Goal: Information Seeking & Learning: Find specific fact

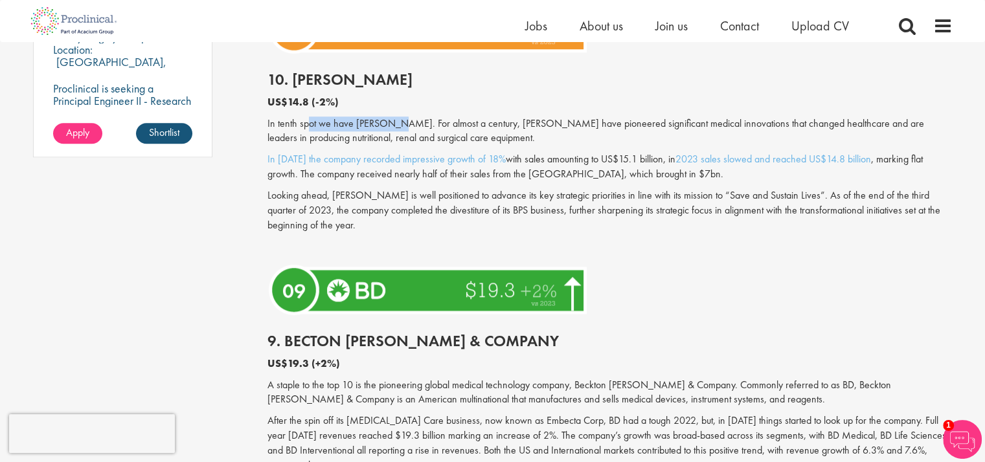
drag, startPoint x: 388, startPoint y: 116, endPoint x: 309, endPoint y: 120, distance: 79.7
click at [309, 120] on p "In tenth spot we have [PERSON_NAME]. For almost a century, [PERSON_NAME] have p…" at bounding box center [609, 132] width 685 height 30
drag, startPoint x: 329, startPoint y: 135, endPoint x: 257, endPoint y: 125, distance: 72.5
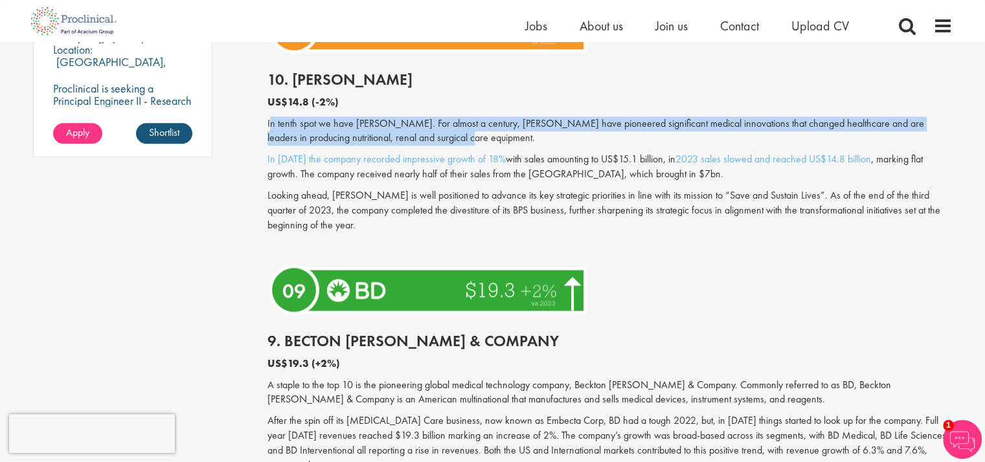
drag, startPoint x: 412, startPoint y: 142, endPoint x: 269, endPoint y: 123, distance: 143.7
click at [269, 123] on p "In tenth spot we have [PERSON_NAME]. For almost a century, [PERSON_NAME] have p…" at bounding box center [609, 132] width 685 height 30
click at [374, 139] on p "In tenth spot we have [PERSON_NAME]. For almost a century, [PERSON_NAME] have p…" at bounding box center [609, 132] width 685 height 30
drag, startPoint x: 412, startPoint y: 140, endPoint x: 282, endPoint y: 122, distance: 131.4
click at [269, 118] on p "In tenth spot we have [PERSON_NAME]. For almost a century, [PERSON_NAME] have p…" at bounding box center [609, 132] width 685 height 30
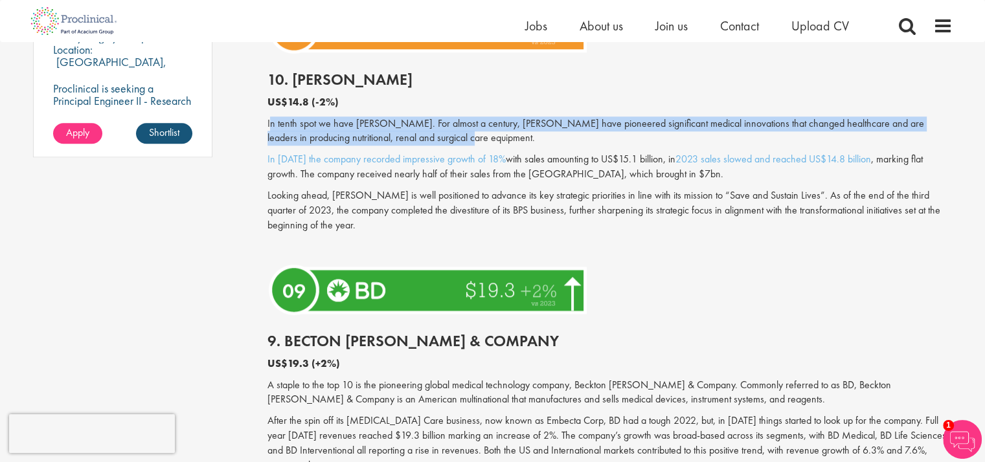
click at [422, 139] on p "In tenth spot we have [PERSON_NAME]. For almost a century, [PERSON_NAME] have p…" at bounding box center [609, 132] width 685 height 30
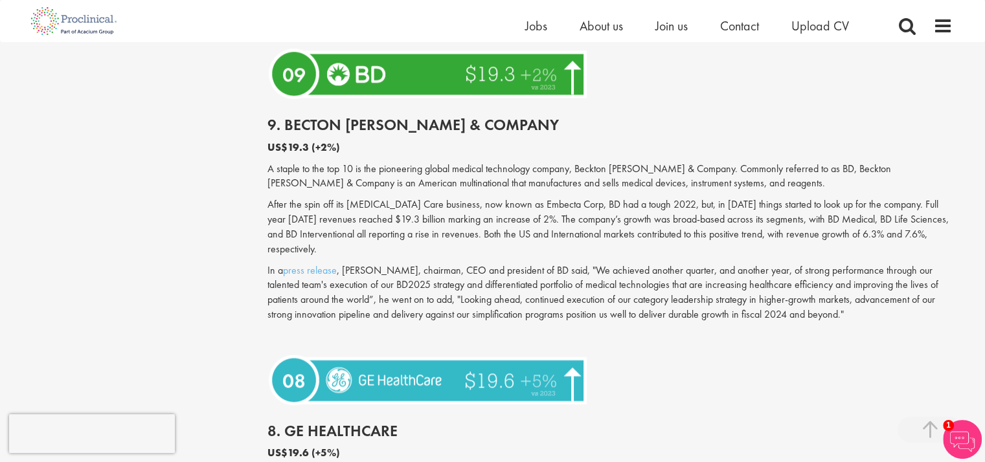
scroll to position [1337, 0]
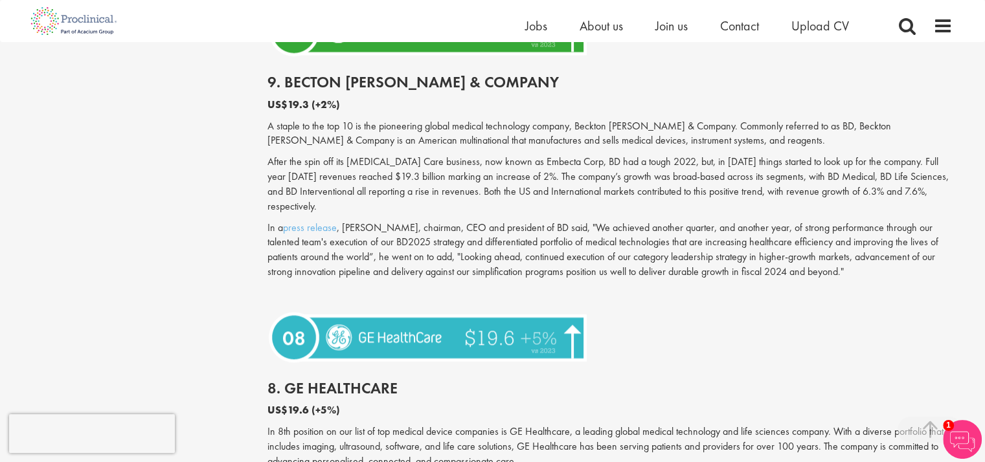
click at [339, 82] on h2 "9. Becton [PERSON_NAME] & Company" at bounding box center [609, 82] width 685 height 17
click at [342, 84] on h2 "9. Becton [PERSON_NAME] & Company" at bounding box center [609, 82] width 685 height 17
click at [439, 87] on h2 "9. Becton [PERSON_NAME] & Company" at bounding box center [609, 82] width 685 height 17
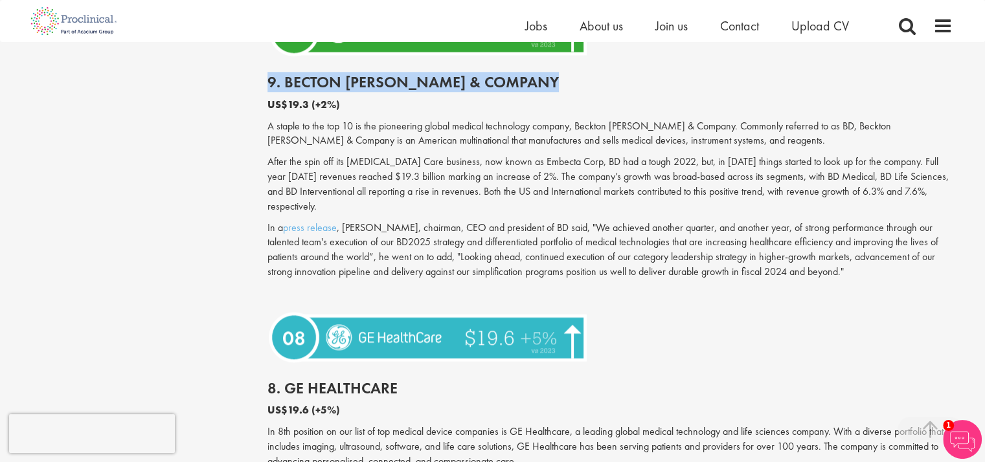
click at [439, 87] on h2 "9. Becton [PERSON_NAME] & Company" at bounding box center [609, 82] width 685 height 17
copy div "9. Becton [PERSON_NAME] & Company"
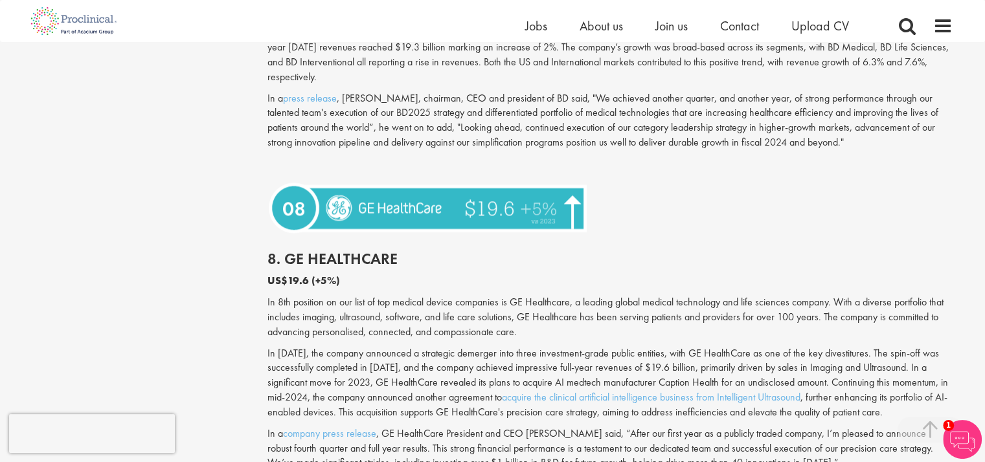
scroll to position [1510, 0]
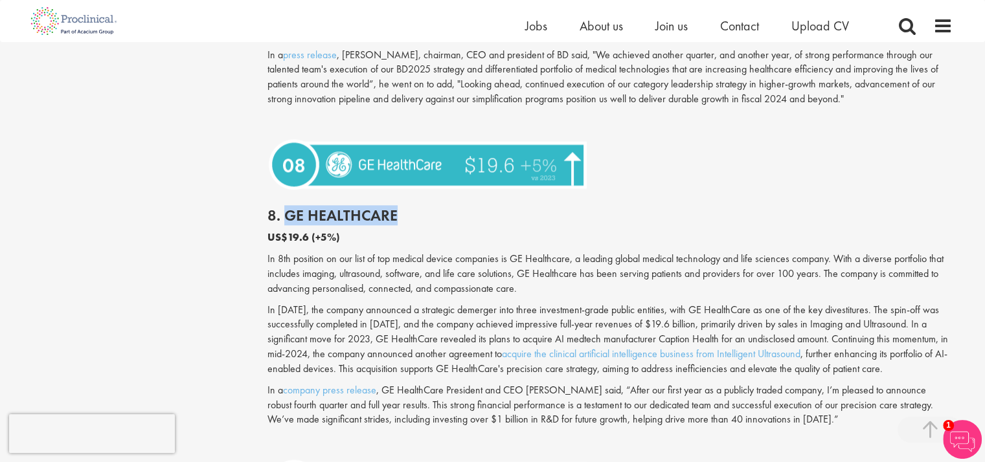
drag, startPoint x: 401, startPoint y: 199, endPoint x: 285, endPoint y: 204, distance: 116.0
click at [285, 207] on h2 "8. GE HealthCare" at bounding box center [609, 215] width 685 height 17
copy h2 "GE HealthCare"
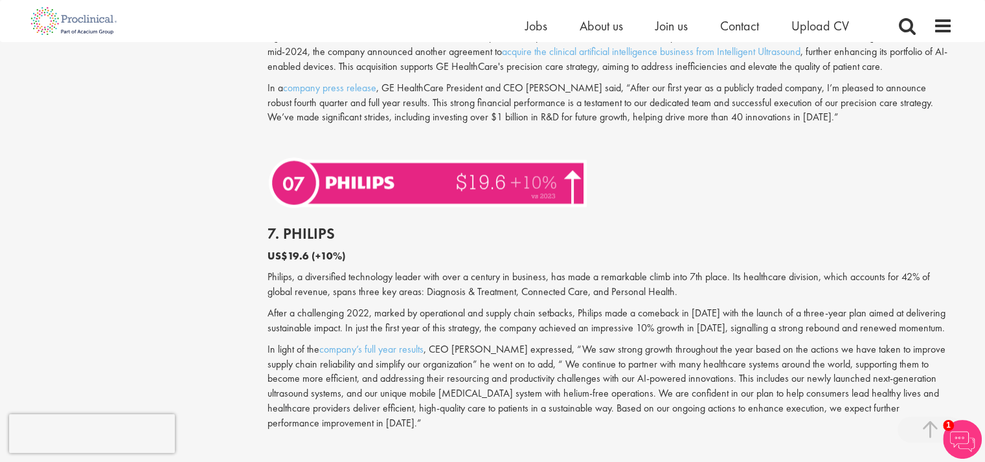
scroll to position [1855, 0]
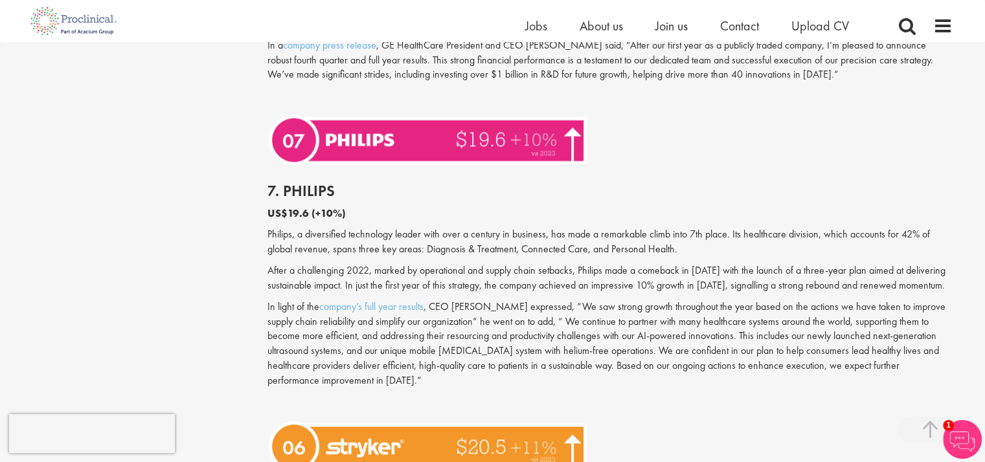
click at [436, 203] on div "7. Philips US$19.6 (+10%) Philips, a diversified technology leader with over a …" at bounding box center [610, 293] width 704 height 247
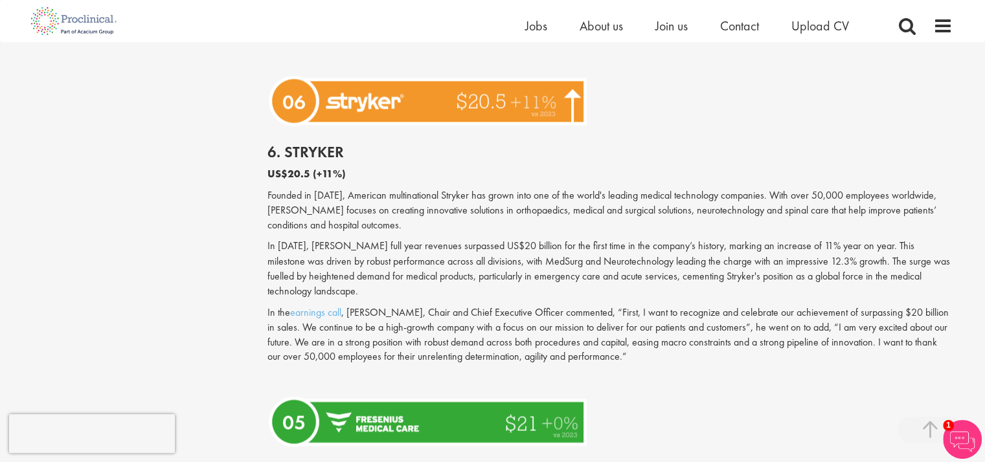
click at [325, 144] on h2 "6. Stryker" at bounding box center [609, 152] width 685 height 17
click at [374, 144] on h2 "6. Stryker" at bounding box center [609, 152] width 685 height 17
click at [330, 144] on h2 "6. Stryker" at bounding box center [609, 152] width 685 height 17
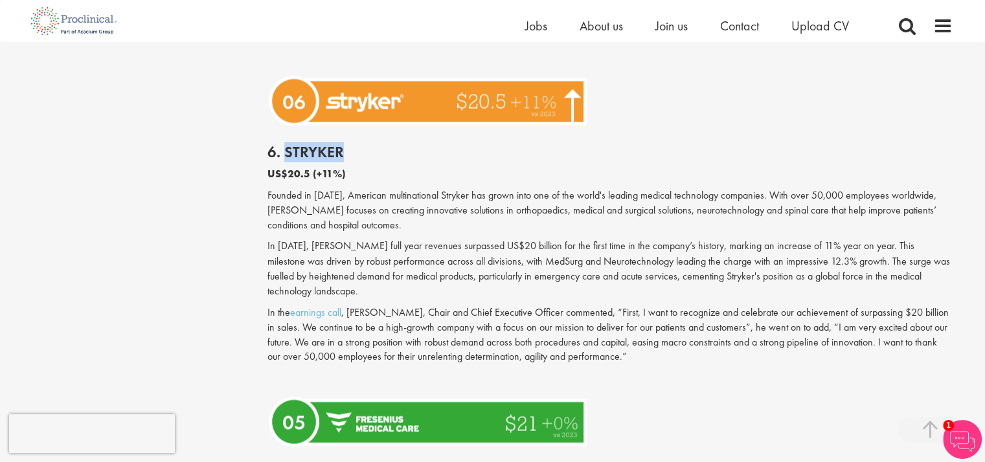
click at [330, 144] on h2 "6. Stryker" at bounding box center [609, 152] width 685 height 17
copy div "6. Stryker"
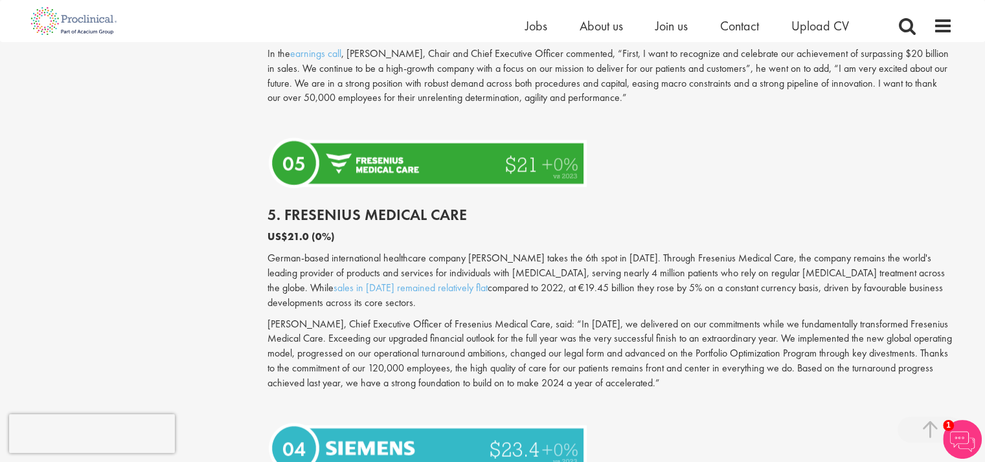
scroll to position [2502, 0]
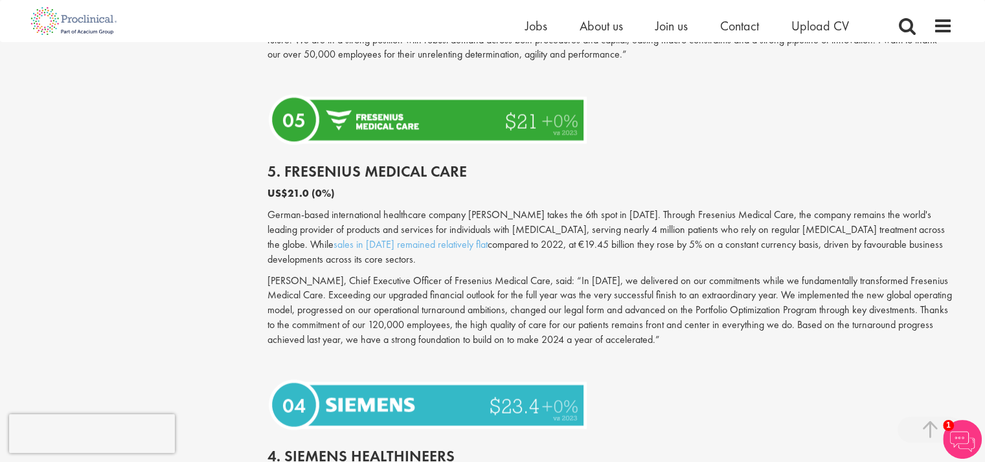
click at [391, 163] on h2 "5. Fresenius Medical Care" at bounding box center [609, 171] width 685 height 17
copy div "5. Fresenius Medical Care"
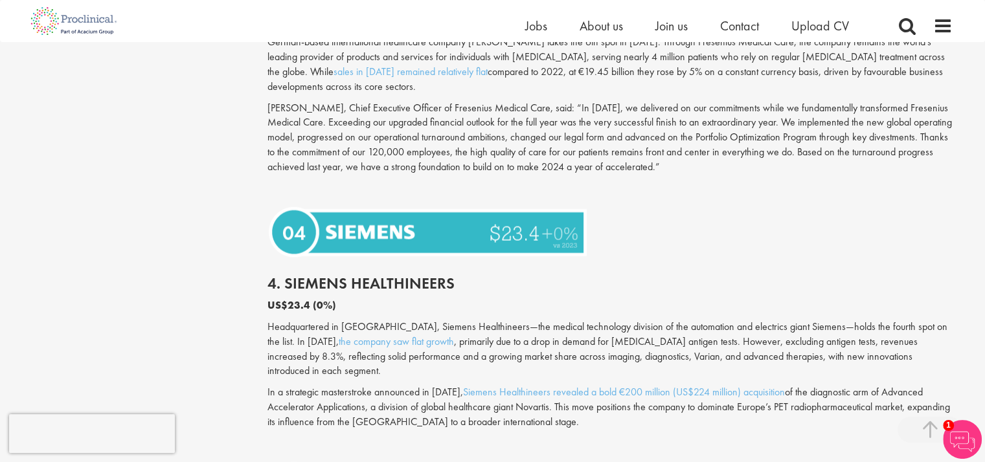
scroll to position [2761, 0]
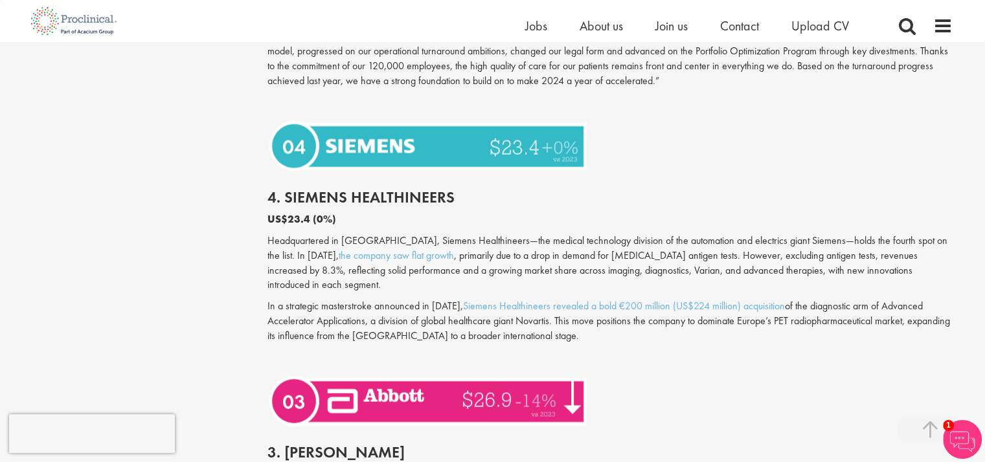
click at [352, 189] on h2 "4. Siemens Healthineers" at bounding box center [609, 197] width 685 height 17
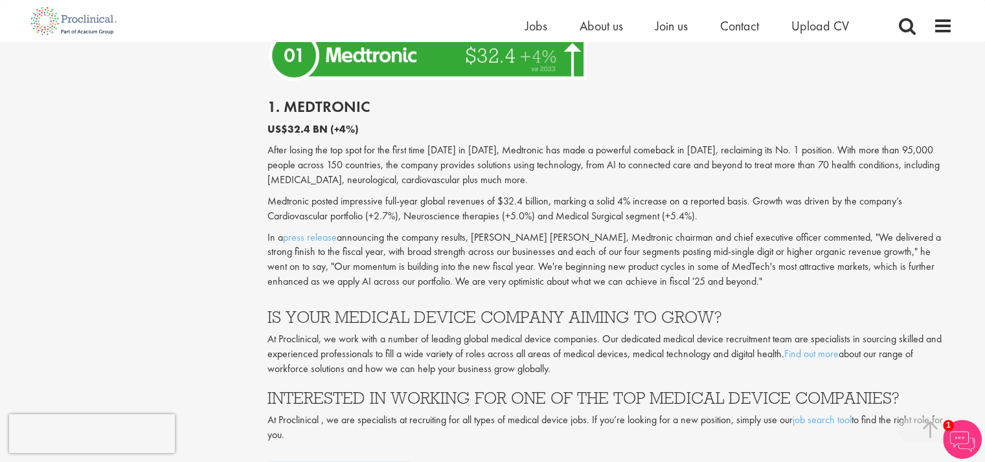
scroll to position [3884, 0]
